Goal: Communication & Community: Participate in discussion

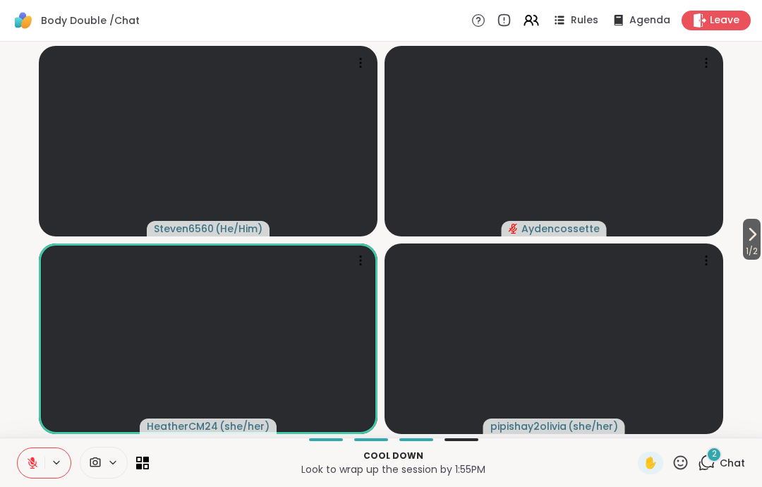
click at [734, 22] on span "Leave" at bounding box center [725, 20] width 30 height 14
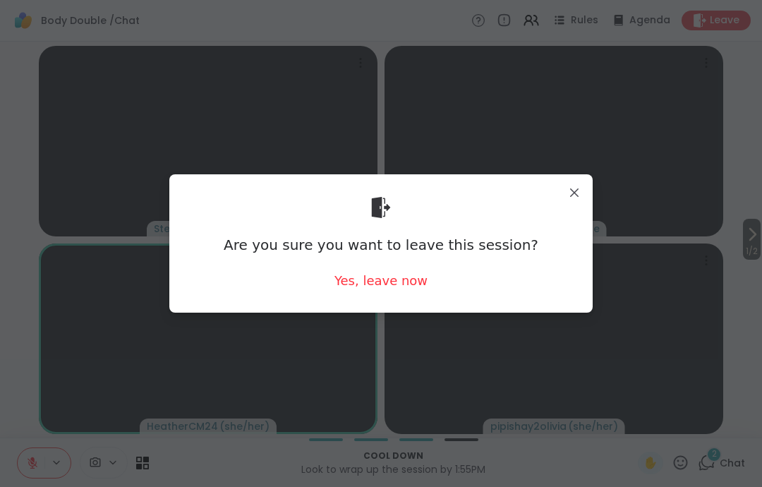
click at [420, 286] on div "Yes, leave now" at bounding box center [380, 281] width 93 height 18
